Goal: Task Accomplishment & Management: Manage account settings

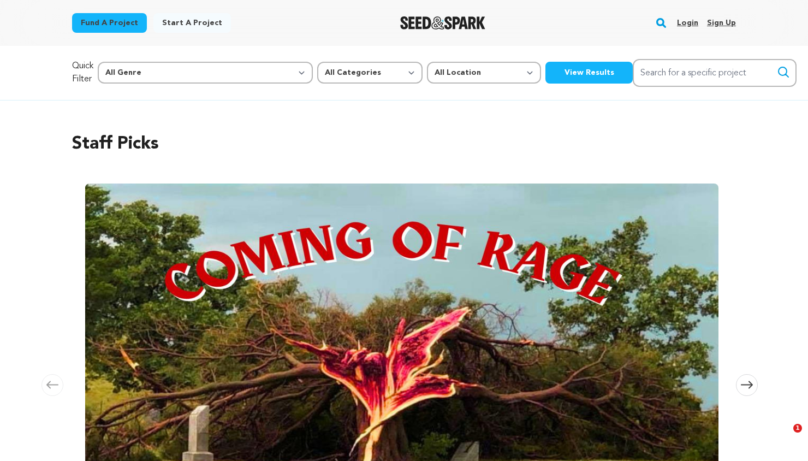
click at [688, 20] on link "Login" at bounding box center [687, 22] width 21 height 17
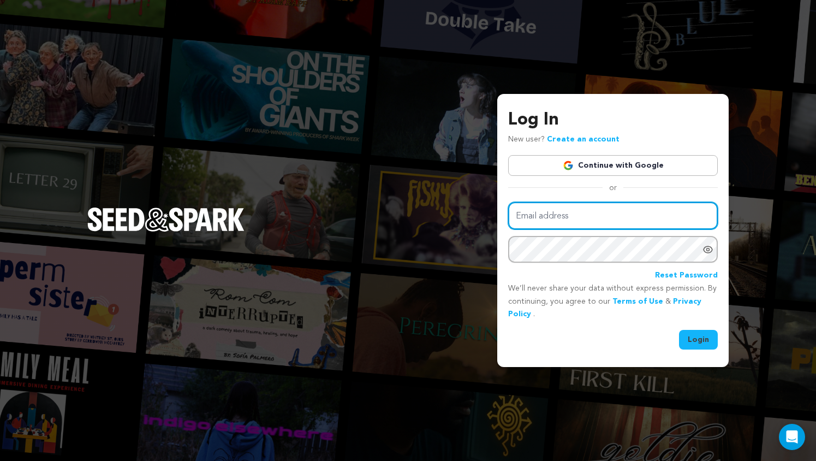
click at [545, 220] on input "Email address" at bounding box center [613, 216] width 210 height 28
type input "tfgofficialfilm@gmail.com"
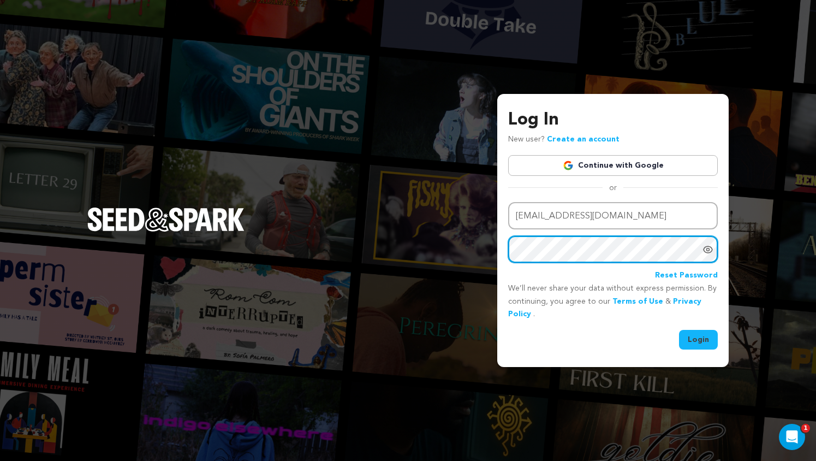
click at [679, 330] on button "Login" at bounding box center [698, 340] width 39 height 20
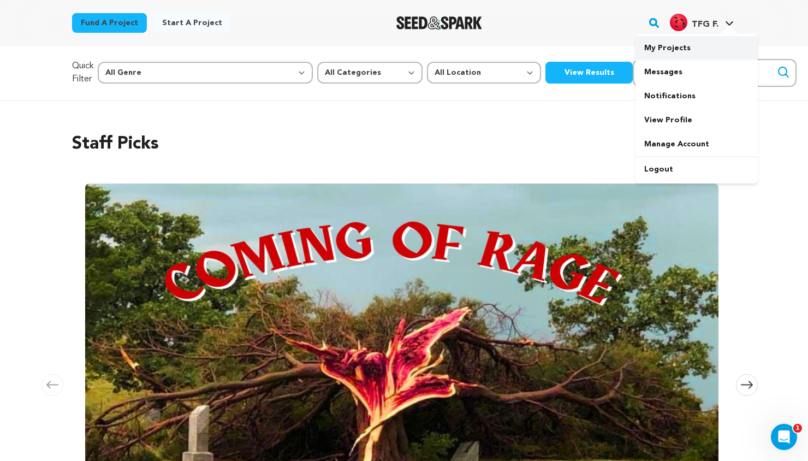
click at [694, 49] on link "My Projects" at bounding box center [696, 48] width 122 height 24
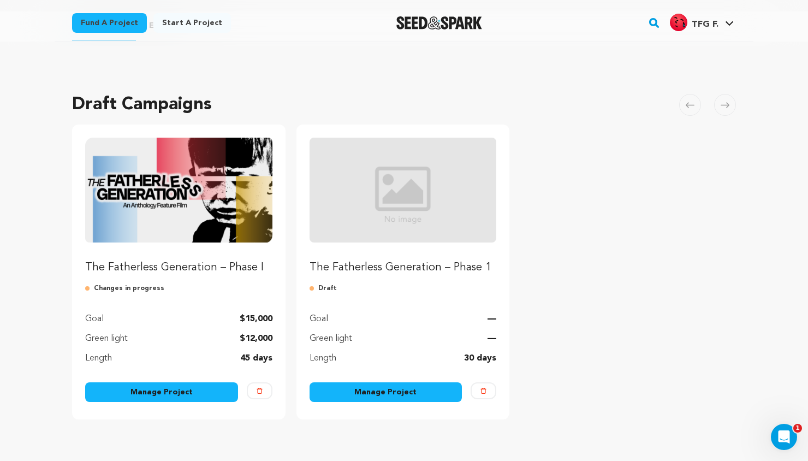
scroll to position [36, 0]
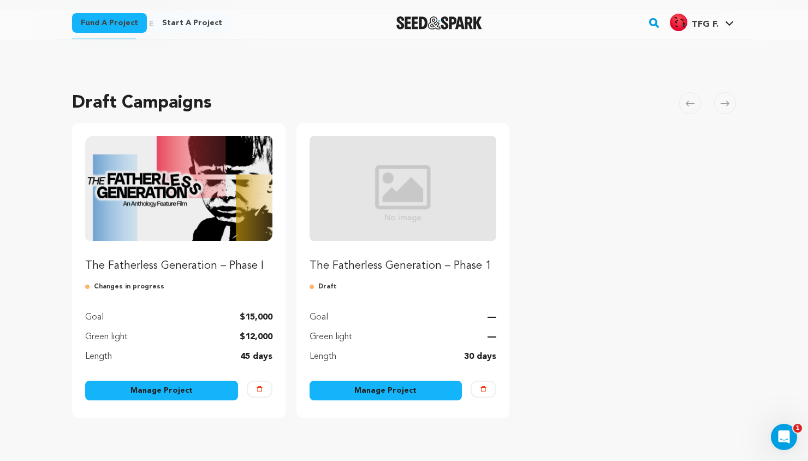
click at [201, 384] on link "Manage Project" at bounding box center [161, 390] width 153 height 20
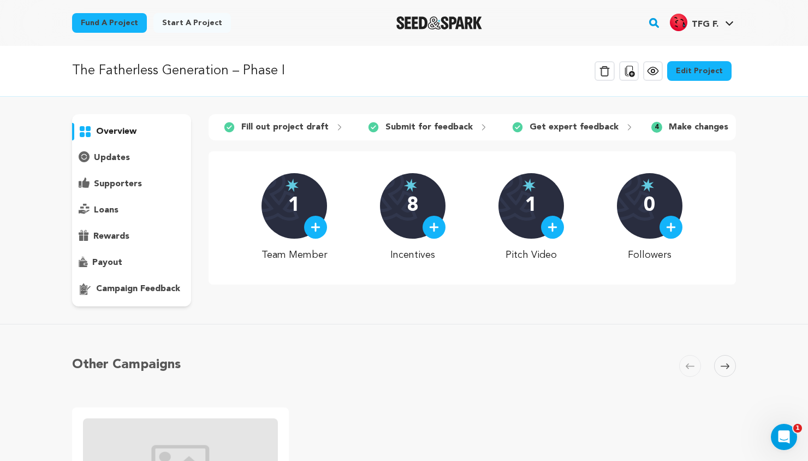
click at [695, 69] on link "Edit Project" at bounding box center [699, 71] width 64 height 20
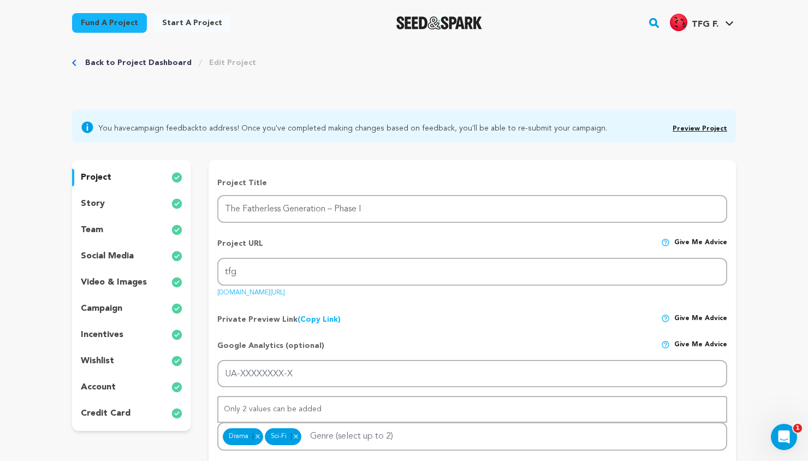
click at [131, 203] on div "story" at bounding box center [131, 203] width 119 height 17
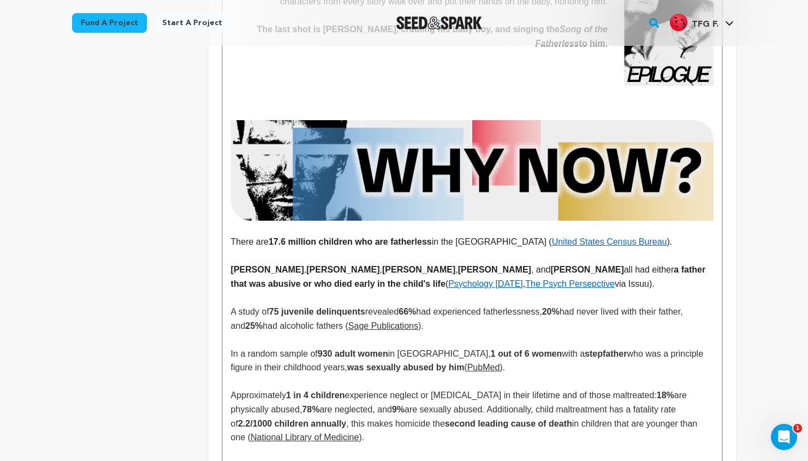
scroll to position [1462, 0]
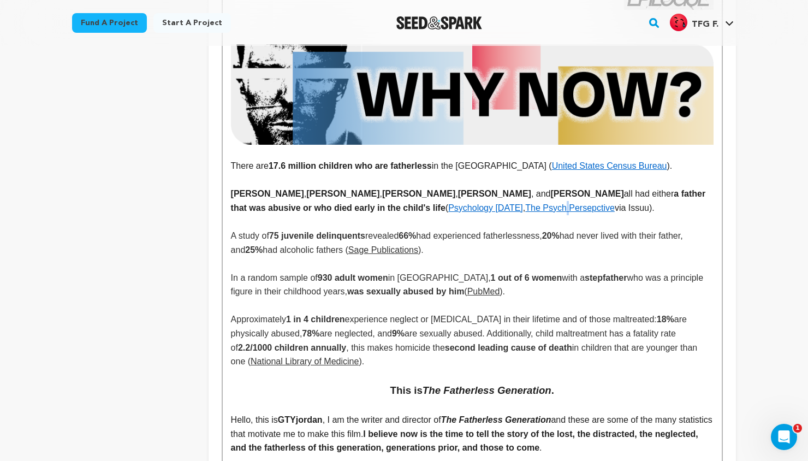
drag, startPoint x: 357, startPoint y: 207, endPoint x: 430, endPoint y: 202, distance: 72.7
click at [430, 202] on p "[PERSON_NAME] , [PERSON_NAME] , [PERSON_NAME] , [PERSON_NAME] , and [PERSON_NAM…" at bounding box center [472, 201] width 482 height 28
copy strong "[PERSON_NAME]"
drag, startPoint x: 284, startPoint y: 208, endPoint x: 429, endPoint y: 202, distance: 145.3
click at [429, 202] on p "[PERSON_NAME] , [PERSON_NAME] , [PERSON_NAME] , [PERSON_NAME] , and [PERSON_NAM…" at bounding box center [472, 201] width 482 height 28
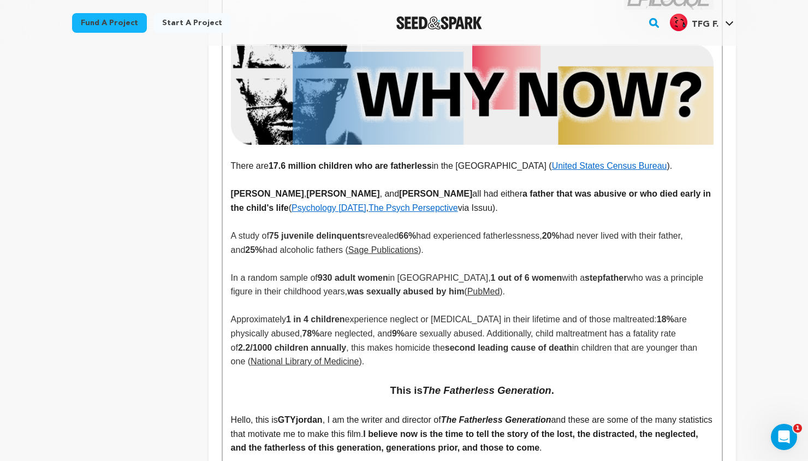
click at [354, 214] on p "[PERSON_NAME] , [PERSON_NAME] , and [PERSON_NAME] all had either a father that …" at bounding box center [472, 201] width 482 height 28
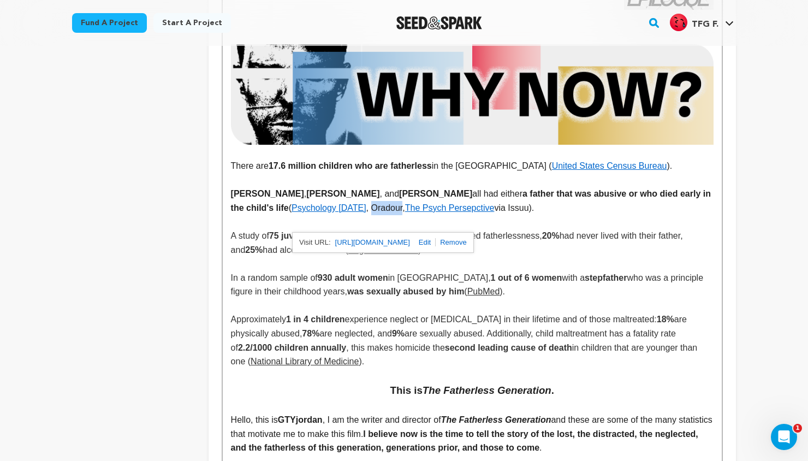
drag, startPoint x: 387, startPoint y: 222, endPoint x: 356, endPoint y: 220, distance: 30.6
click at [356, 214] on p "[PERSON_NAME] , [PERSON_NAME] , and [PERSON_NAME] all had either a father that …" at bounding box center [472, 201] width 482 height 28
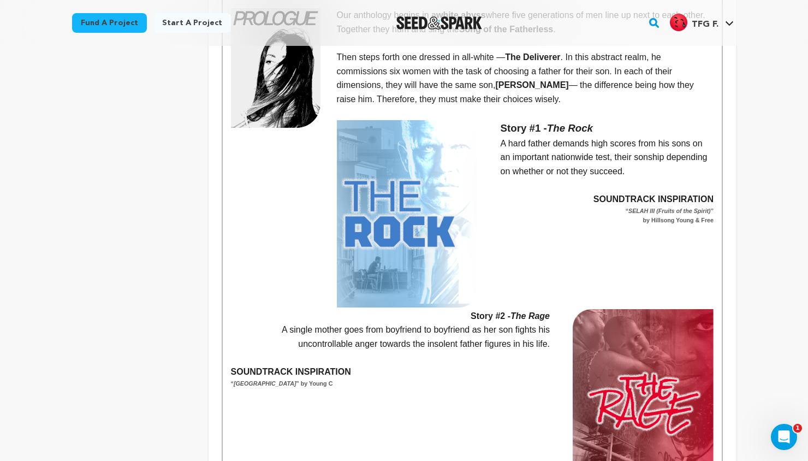
scroll to position [0, 0]
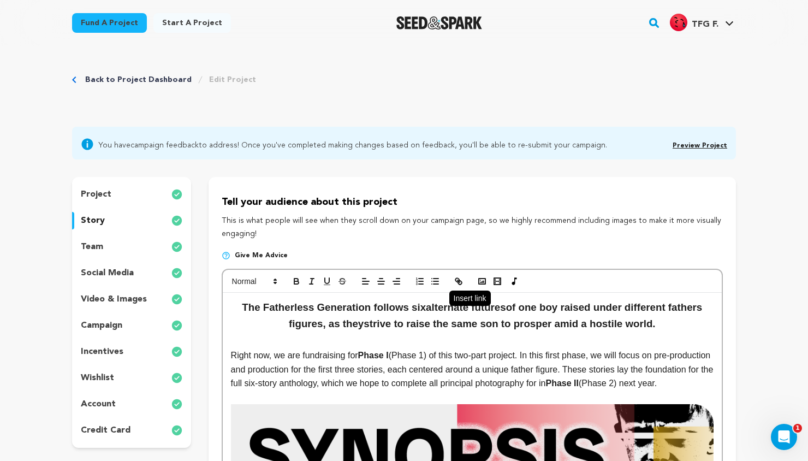
click at [455, 283] on icon "button" at bounding box center [458, 281] width 10 height 10
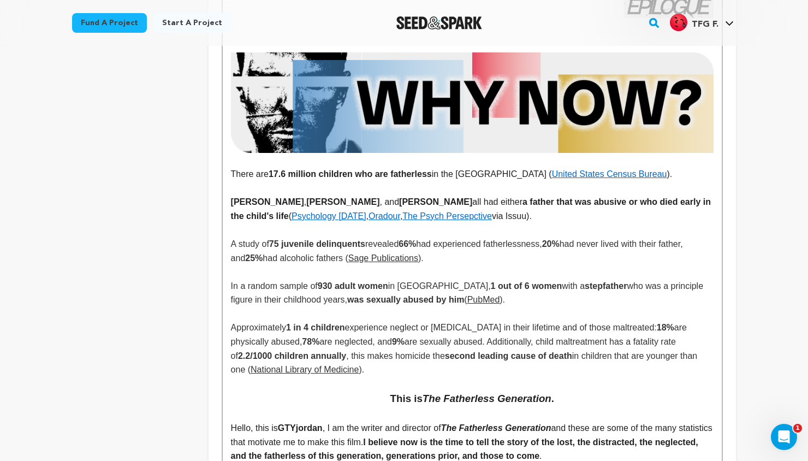
drag, startPoint x: 353, startPoint y: 214, endPoint x: 284, endPoint y: 210, distance: 68.4
click at [284, 210] on p "[PERSON_NAME] , [PERSON_NAME] , and [PERSON_NAME] all had either a father that …" at bounding box center [472, 209] width 482 height 28
copy strong "[PERSON_NAME]"
click at [517, 223] on p "[PERSON_NAME] , [PERSON_NAME] , and [PERSON_NAME] all had either a father that …" at bounding box center [472, 209] width 482 height 28
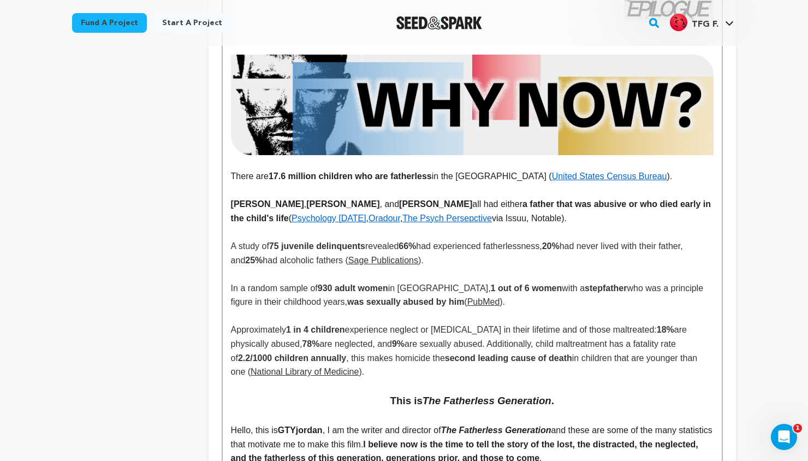
scroll to position [1452, 0]
drag, startPoint x: 553, startPoint y: 234, endPoint x: 524, endPoint y: 232, distance: 28.4
click at [524, 225] on p "[PERSON_NAME] , [PERSON_NAME] , and [PERSON_NAME] all had either a father that …" at bounding box center [472, 211] width 482 height 28
drag, startPoint x: 524, startPoint y: 231, endPoint x: 588, endPoint y: 228, distance: 63.4
click at [588, 225] on p "[PERSON_NAME] , [PERSON_NAME] , and [PERSON_NAME] all had either a father that …" at bounding box center [472, 211] width 482 height 28
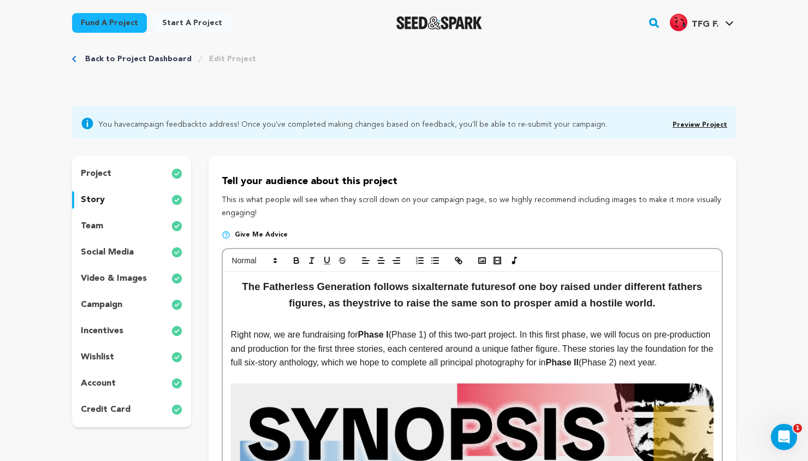
scroll to position [0, 0]
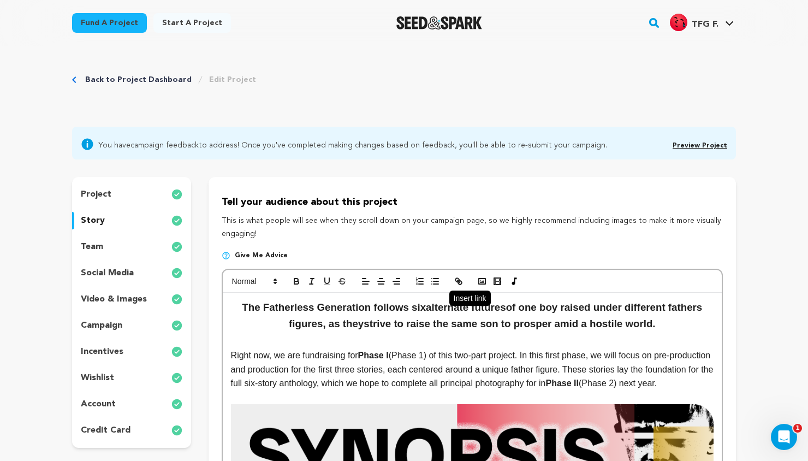
click at [456, 277] on icon "button" at bounding box center [458, 281] width 10 height 10
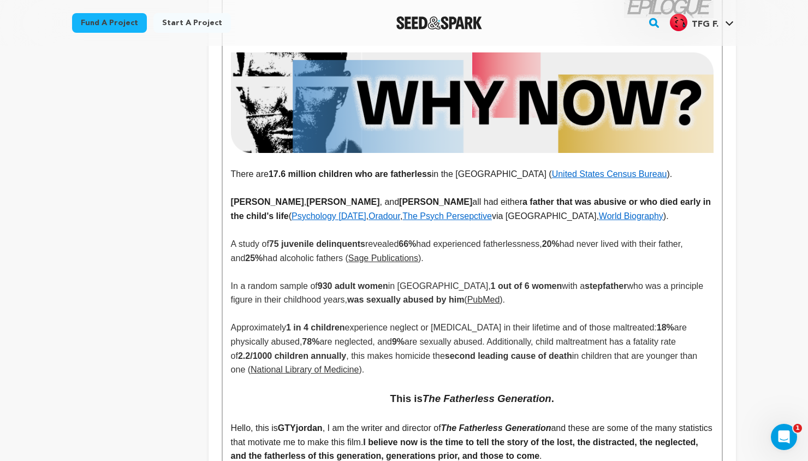
click at [511, 248] on span "had experienced fatherlessness," at bounding box center [479, 243] width 126 height 9
drag, startPoint x: 588, startPoint y: 232, endPoint x: 525, endPoint y: 231, distance: 62.8
click at [599, 220] on link "World Biography" at bounding box center [631, 215] width 64 height 9
copy link "World Biography"
click at [390, 223] on p "[PERSON_NAME] , [PERSON_NAME] , and [PERSON_NAME] all had either a father that …" at bounding box center [472, 209] width 482 height 28
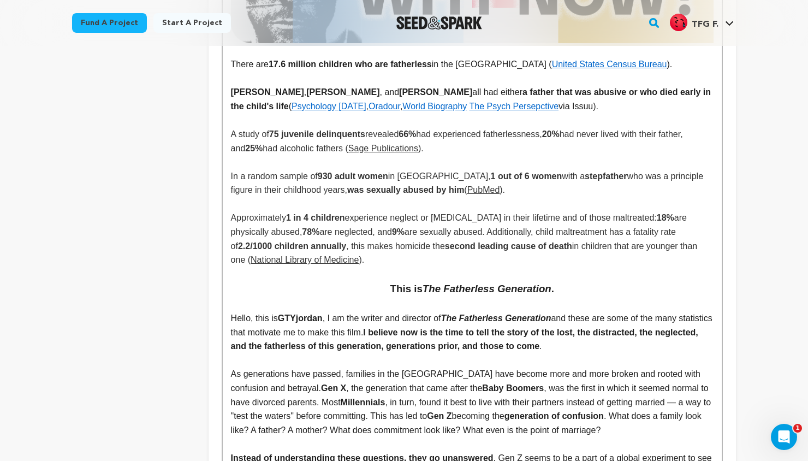
scroll to position [1500, 0]
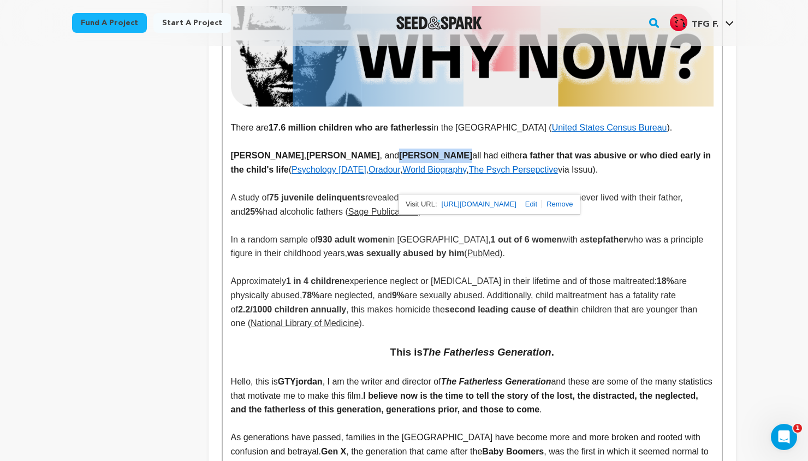
drag, startPoint x: 377, startPoint y: 169, endPoint x: 432, endPoint y: 168, distance: 55.1
click at [432, 160] on strong "[PERSON_NAME]" at bounding box center [435, 155] width 73 height 9
copy strong "[PERSON_NAME]"
click at [588, 176] on p "[PERSON_NAME] , [PERSON_NAME] , and [PERSON_NAME] all had either a father that …" at bounding box center [472, 162] width 482 height 28
click at [469, 174] on link "The Psych Persepctive" at bounding box center [513, 169] width 89 height 9
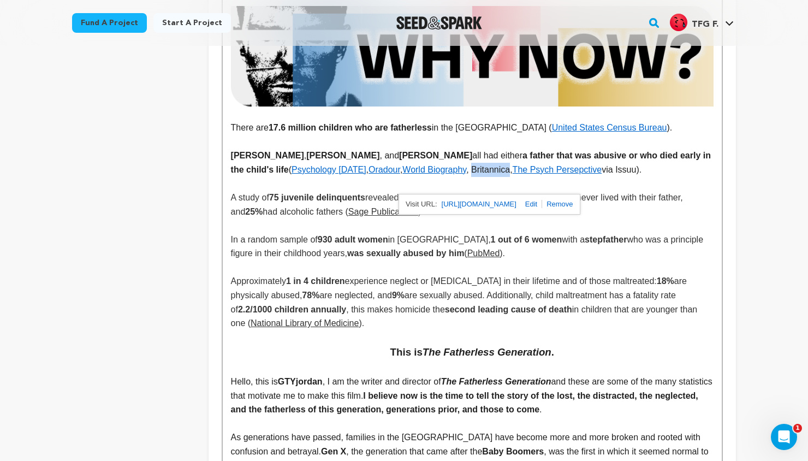
drag, startPoint x: 499, startPoint y: 183, endPoint x: 463, endPoint y: 184, distance: 36.6
click at [463, 176] on p "[PERSON_NAME] , [PERSON_NAME] , and [PERSON_NAME] all had either a father that …" at bounding box center [472, 162] width 482 height 28
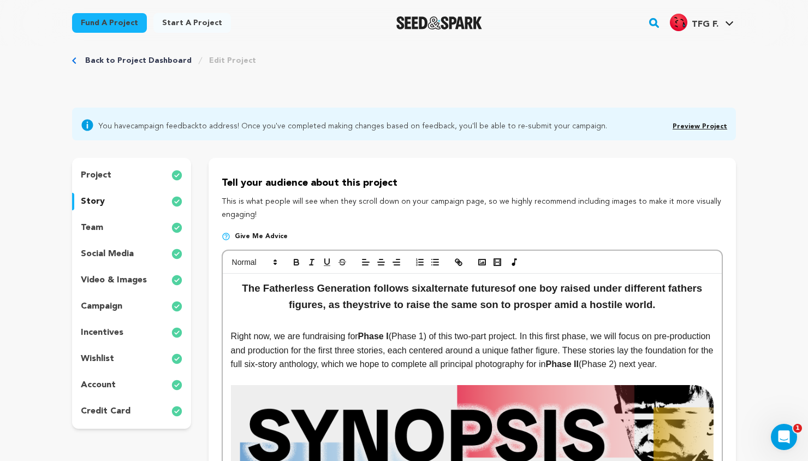
scroll to position [0, 0]
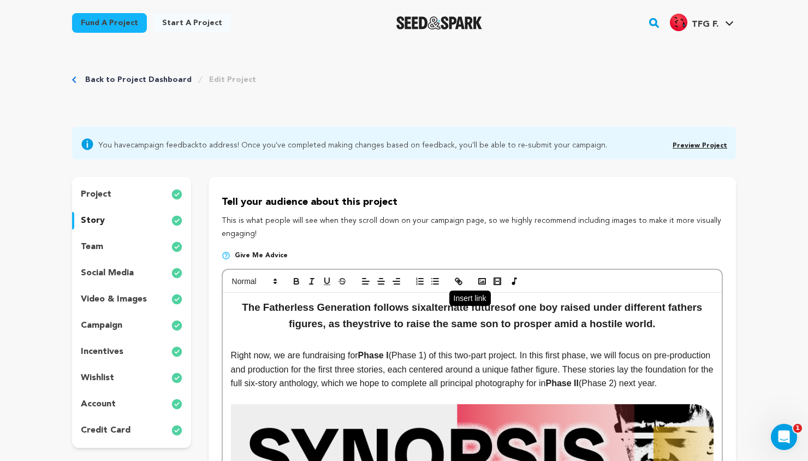
click at [462, 280] on icon "button" at bounding box center [458, 281] width 10 height 10
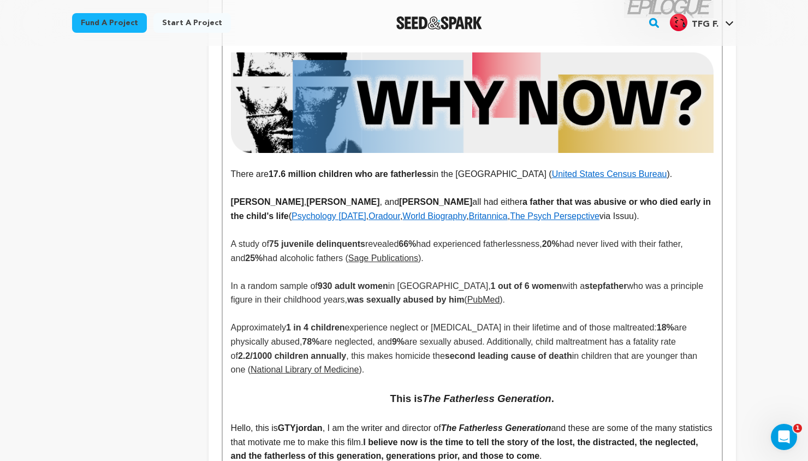
click at [521, 265] on p "A study of 75 juvenile delinquents revealed 66% had experienced fatherlessness,…" at bounding box center [472, 251] width 482 height 28
click at [632, 223] on p "[PERSON_NAME] , [PERSON_NAME] , and [PERSON_NAME] all had either a father that …" at bounding box center [472, 209] width 482 height 28
click at [471, 220] on link "Britannica" at bounding box center [488, 215] width 39 height 9
click at [473, 247] on link "[URL][DOMAIN_NAME][PERSON_NAME]" at bounding box center [470, 250] width 109 height 14
click at [469, 220] on link "Britannica" at bounding box center [488, 215] width 39 height 9
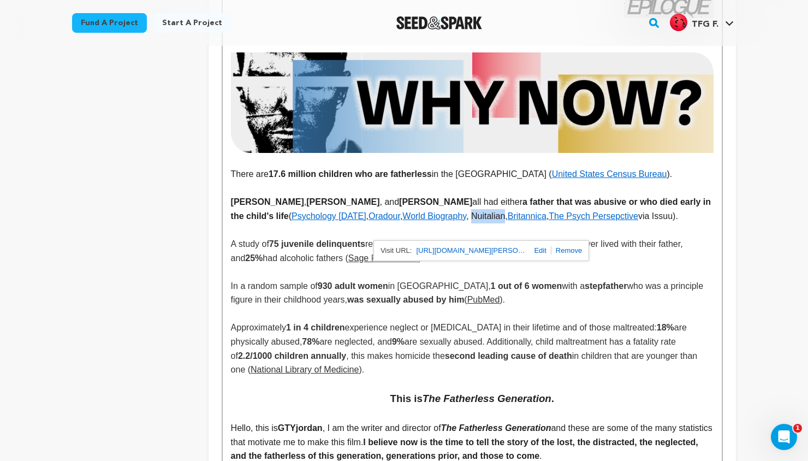
drag, startPoint x: 462, startPoint y: 229, endPoint x: 493, endPoint y: 229, distance: 31.7
click at [493, 223] on p "[PERSON_NAME] , [PERSON_NAME] , and [PERSON_NAME] all had either a father that …" at bounding box center [472, 209] width 482 height 28
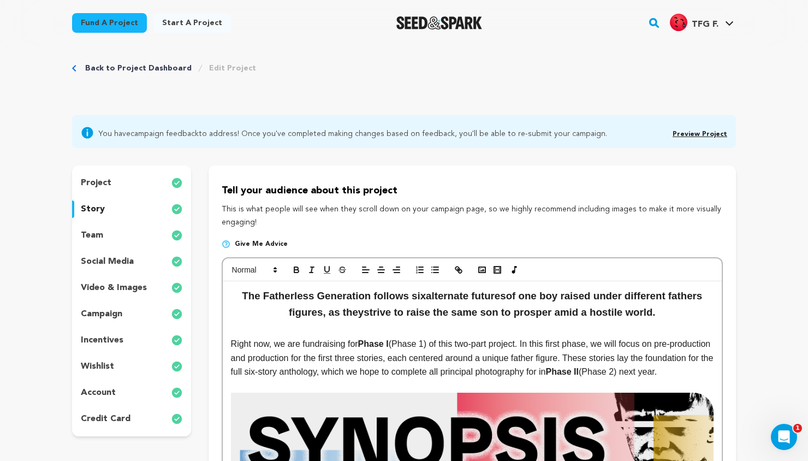
scroll to position [0, 0]
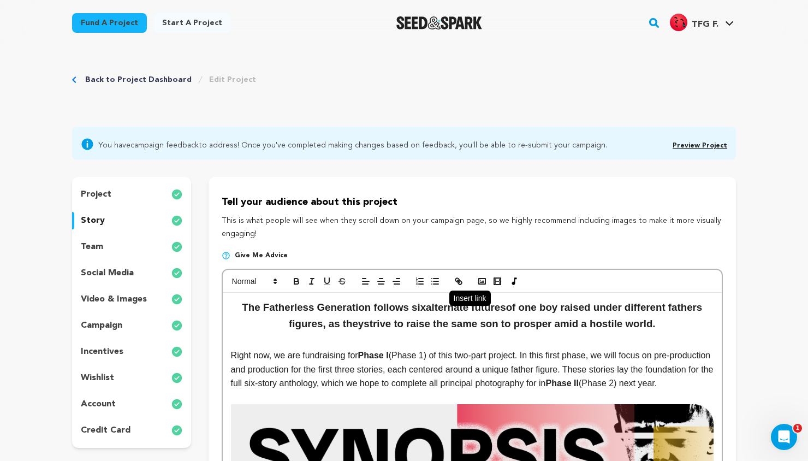
click at [459, 284] on icon "button" at bounding box center [460, 282] width 4 height 4
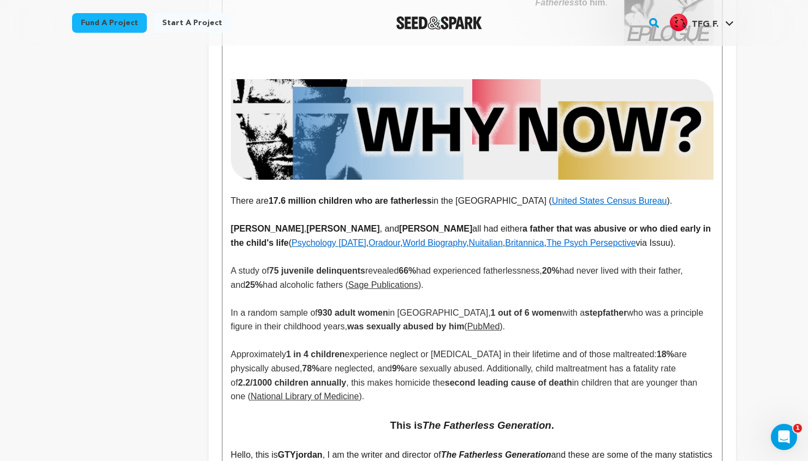
scroll to position [1303, 0]
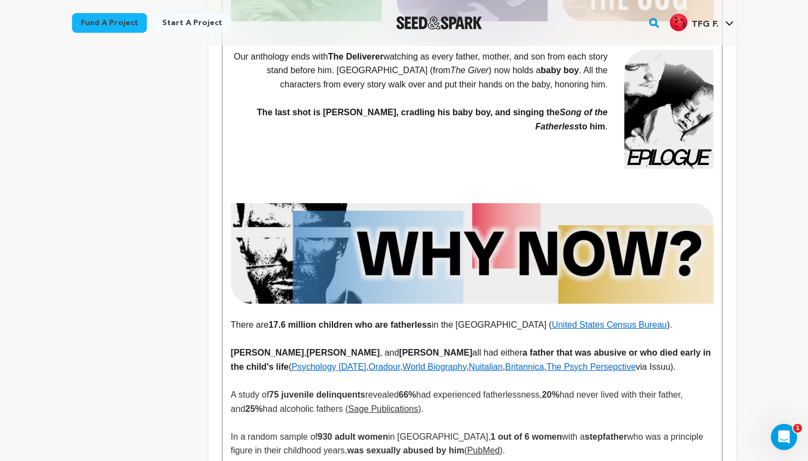
click at [502, 399] on span "had experienced fatherlessness," at bounding box center [479, 394] width 126 height 9
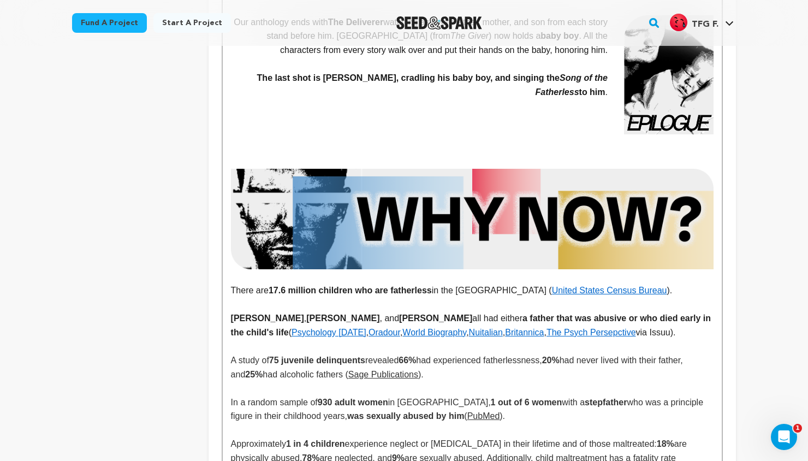
scroll to position [1389, 0]
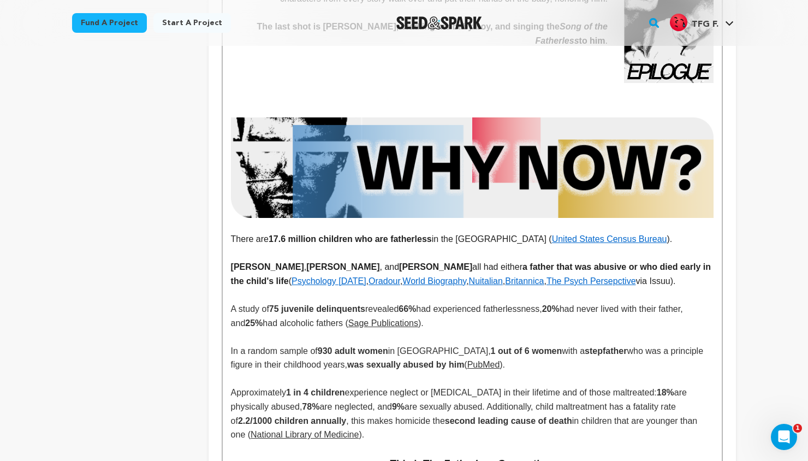
click at [357, 280] on p "[PERSON_NAME] , [PERSON_NAME] , and [PERSON_NAME] all had either a father that …" at bounding box center [472, 274] width 482 height 28
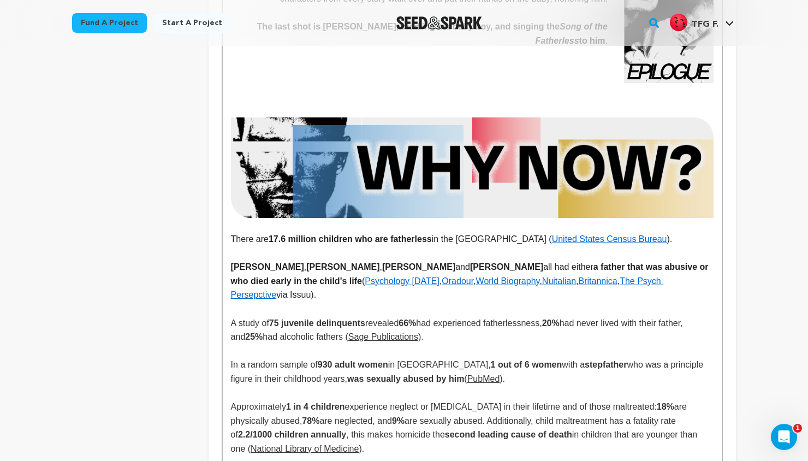
click at [584, 315] on p at bounding box center [472, 309] width 482 height 14
click at [627, 302] on p "[PERSON_NAME] , [PERSON_NAME] , [PERSON_NAME] and [PERSON_NAME] all had either …" at bounding box center [472, 281] width 482 height 42
click at [667, 279] on strong "a father that was abusive or who died early in the child's life" at bounding box center [471, 273] width 480 height 23
click at [293, 285] on strong "a father that was abusive, authoritarian, or who died early in the child's life" at bounding box center [466, 273] width 471 height 23
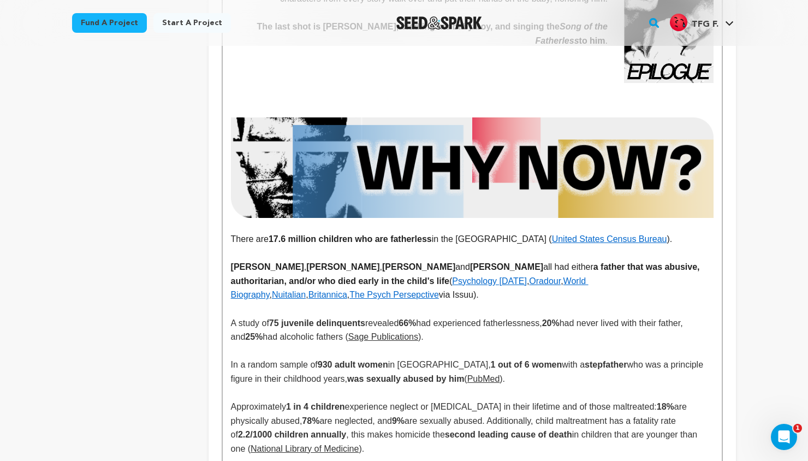
click at [440, 302] on p "[PERSON_NAME] , [PERSON_NAME] , [PERSON_NAME] and [PERSON_NAME] all had either …" at bounding box center [472, 281] width 482 height 42
click at [309, 285] on strong "a father that was abusive, authoritarian, and/or who died early in the child's …" at bounding box center [466, 273] width 471 height 23
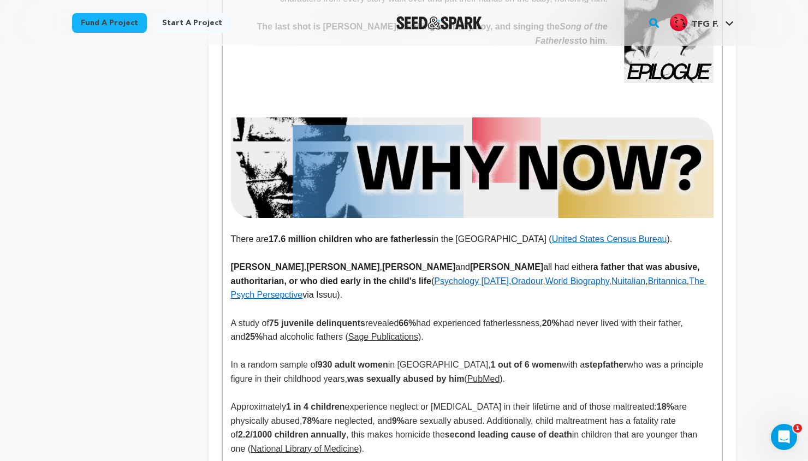
click at [383, 302] on p "[PERSON_NAME] , [PERSON_NAME] , [PERSON_NAME] and [PERSON_NAME] all had either …" at bounding box center [472, 281] width 482 height 42
drag, startPoint x: 385, startPoint y: 310, endPoint x: 228, endPoint y: 280, distance: 160.5
copy p "[PERSON_NAME] , [PERSON_NAME] , [PERSON_NAME] and [PERSON_NAME] all had either …"
click at [378, 300] on p "[PERSON_NAME] , [PERSON_NAME] , [PERSON_NAME] and [PERSON_NAME] all had either …" at bounding box center [472, 281] width 482 height 42
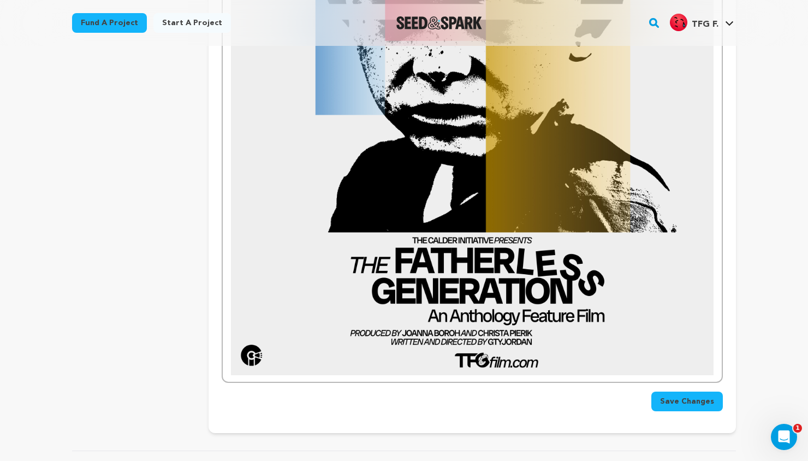
scroll to position [4960, 0]
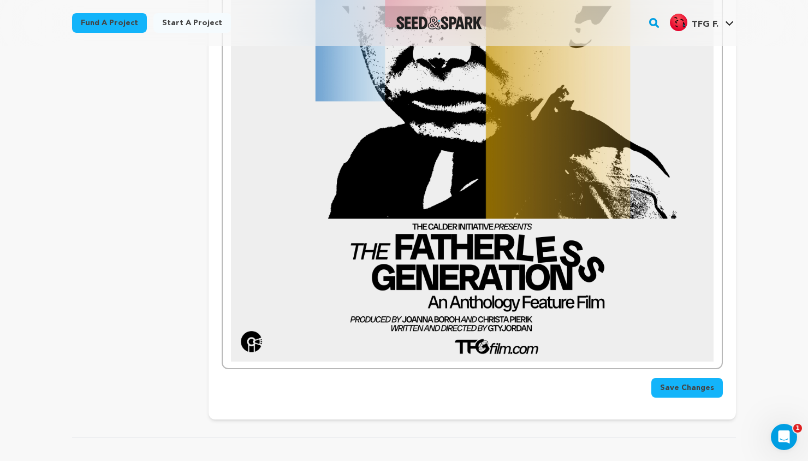
click at [685, 387] on span "Save Changes" at bounding box center [687, 387] width 54 height 11
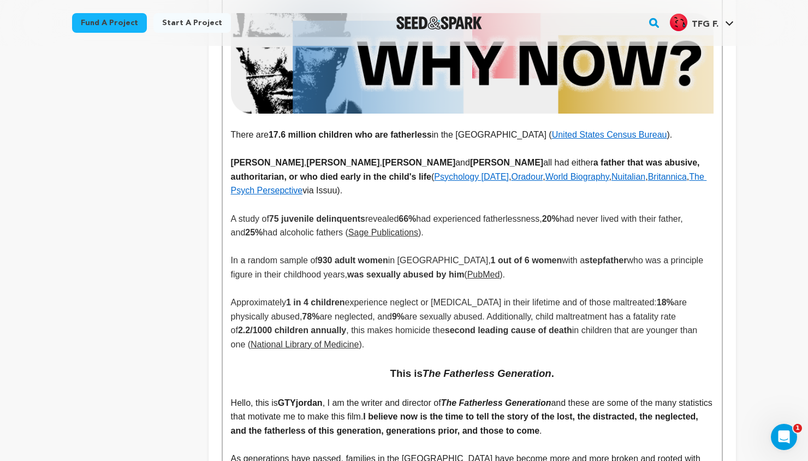
scroll to position [1493, 0]
click at [327, 279] on span "who was a principle figure in their childhood years," at bounding box center [468, 266] width 475 height 23
click at [499, 265] on strong "1 out of 6 women" at bounding box center [526, 259] width 71 height 9
click at [615, 295] on p at bounding box center [472, 288] width 482 height 14
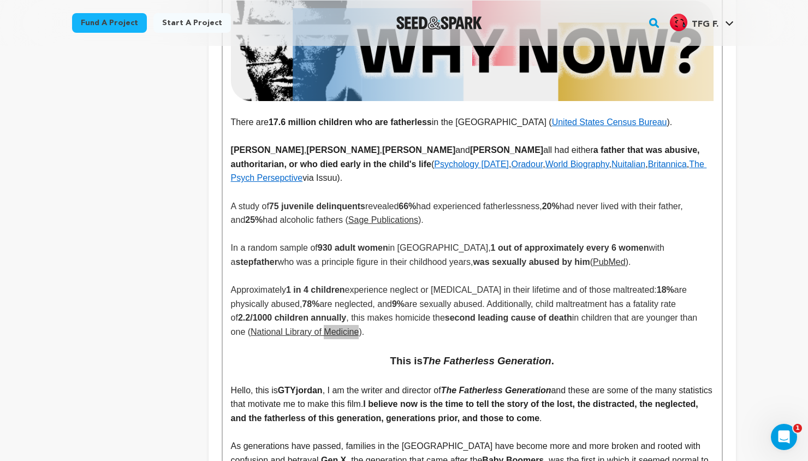
scroll to position [1506, 0]
drag, startPoint x: 617, startPoint y: 331, endPoint x: 575, endPoint y: 332, distance: 42.0
click at [575, 332] on span "in children that are younger than one (" at bounding box center [465, 323] width 469 height 23
click at [589, 368] on h3 "This is The Fatherless Generation ." at bounding box center [472, 360] width 482 height 16
drag, startPoint x: 658, startPoint y: 332, endPoint x: 244, endPoint y: 342, distance: 413.2
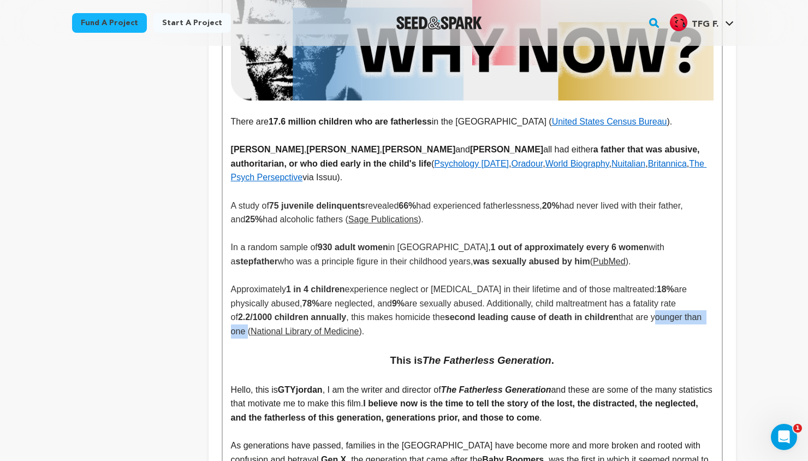
click at [244, 336] on span "that are younger than one (" at bounding box center [467, 323] width 473 height 23
click at [410, 338] on p "Approximately 1 in 4 children experience neglect or [MEDICAL_DATA] in their lif…" at bounding box center [472, 310] width 482 height 56
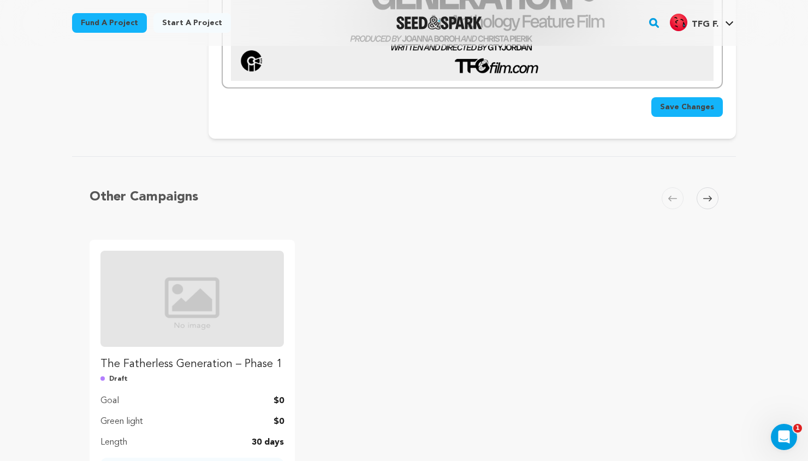
scroll to position [5223, 0]
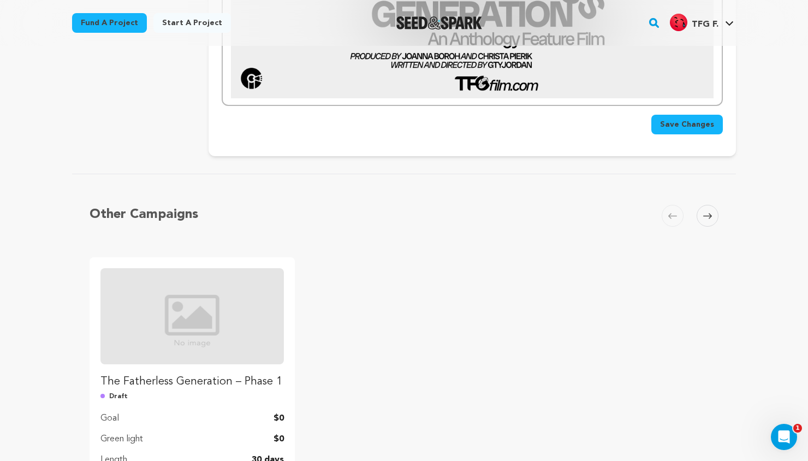
click at [684, 133] on button "Save Changes" at bounding box center [686, 125] width 71 height 20
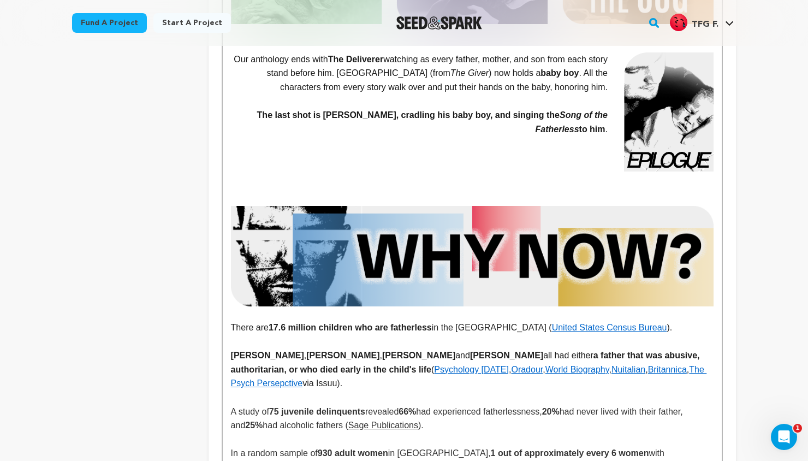
scroll to position [1526, 0]
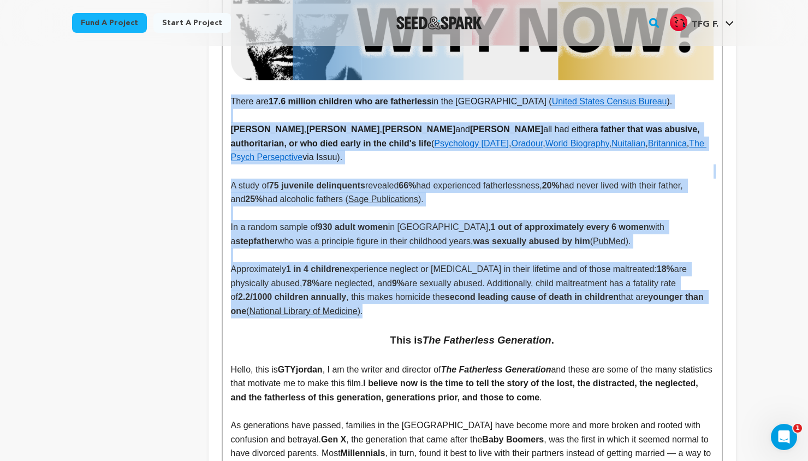
drag, startPoint x: 374, startPoint y: 329, endPoint x: 232, endPoint y: 114, distance: 258.1
copy div "There are 17.6 million children who are fatherless in the [GEOGRAPHIC_DATA] ( U…"
